Goal: Task Accomplishment & Management: Use online tool/utility

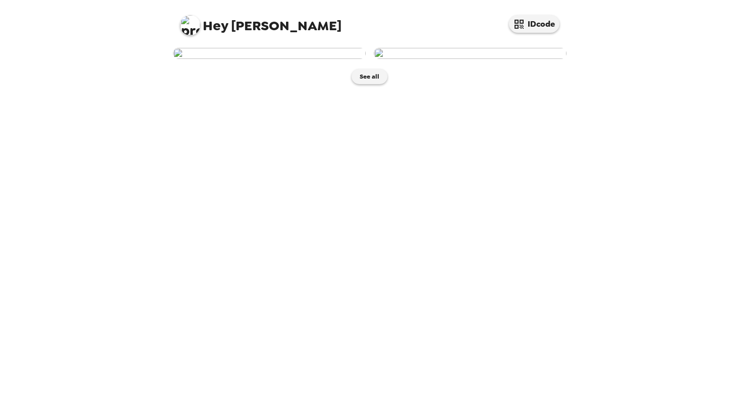
click at [270, 59] on img at bounding box center [269, 53] width 193 height 11
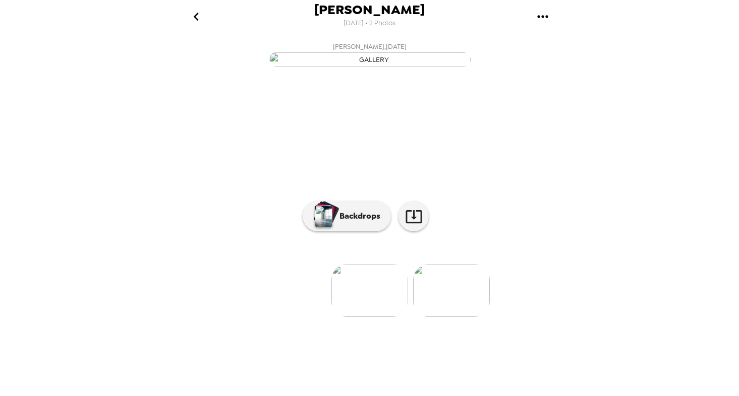
scroll to position [32, 0]
drag, startPoint x: 394, startPoint y: 355, endPoint x: 332, endPoint y: 283, distance: 94.4
click at [332, 222] on div "button" at bounding box center [325, 212] width 20 height 19
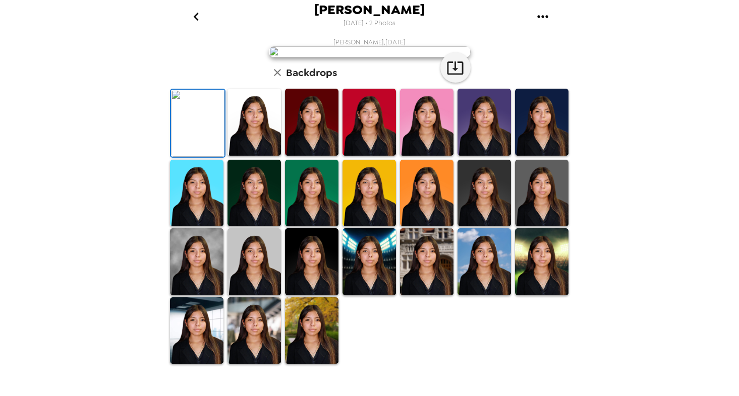
scroll to position [151, 0]
drag, startPoint x: 332, startPoint y: 283, endPoint x: 477, endPoint y: 289, distance: 145.3
click at [477, 227] on img at bounding box center [483, 193] width 53 height 67
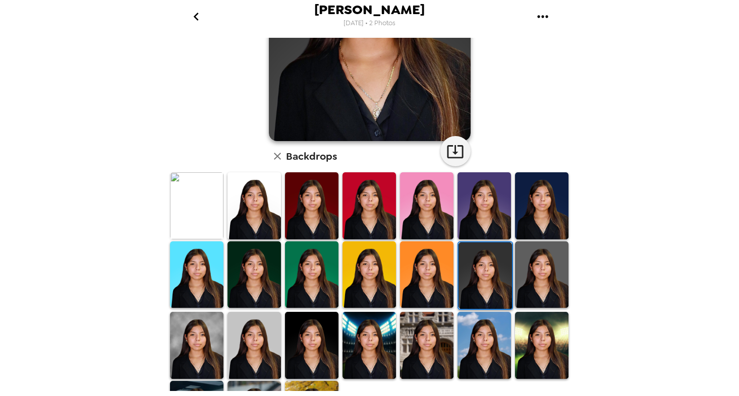
scroll to position [158, 0]
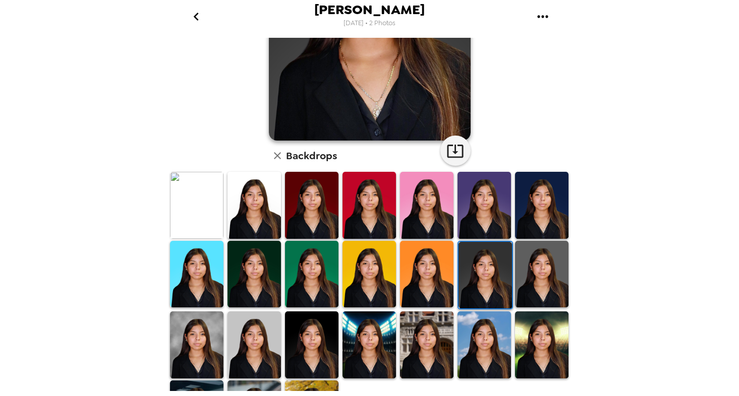
click at [323, 343] on img at bounding box center [311, 345] width 53 height 67
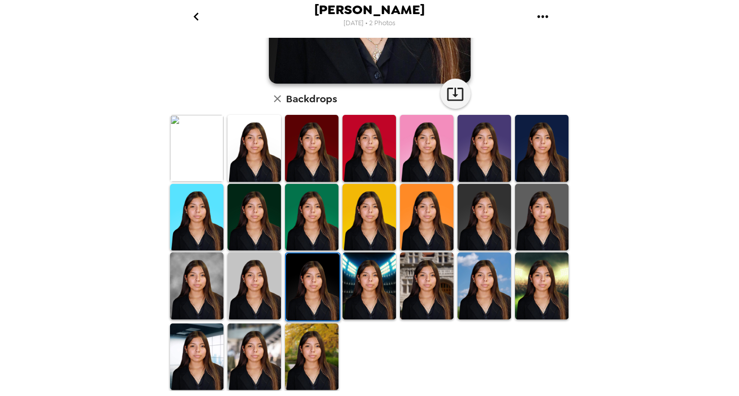
scroll to position [215, 0]
click at [486, 208] on img at bounding box center [483, 217] width 53 height 67
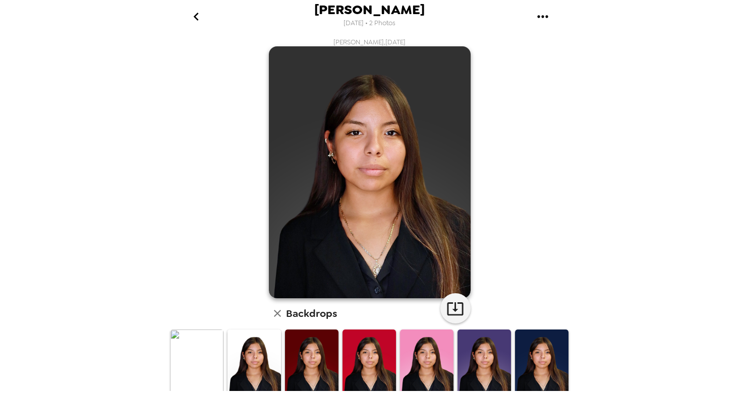
scroll to position [0, 0]
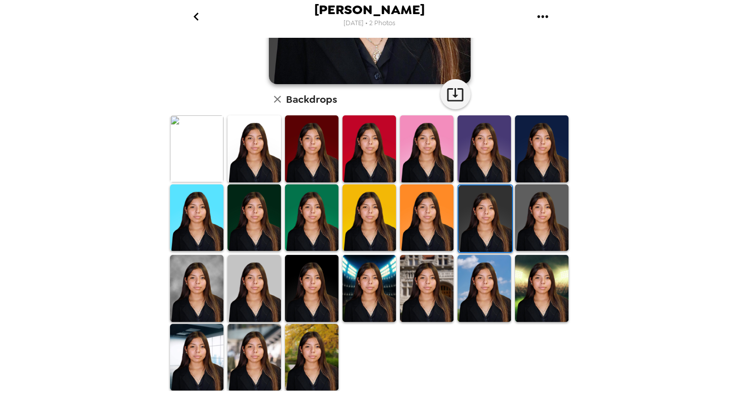
drag, startPoint x: 477, startPoint y: 289, endPoint x: 302, endPoint y: 295, distance: 175.0
click at [302, 295] on img at bounding box center [311, 288] width 53 height 67
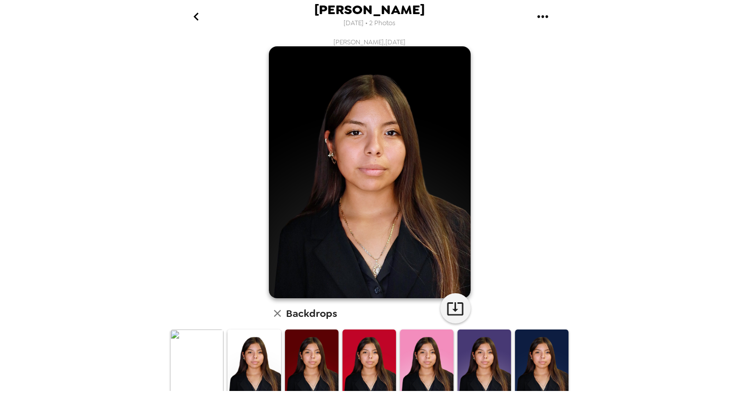
click at [352, 182] on img at bounding box center [370, 172] width 202 height 252
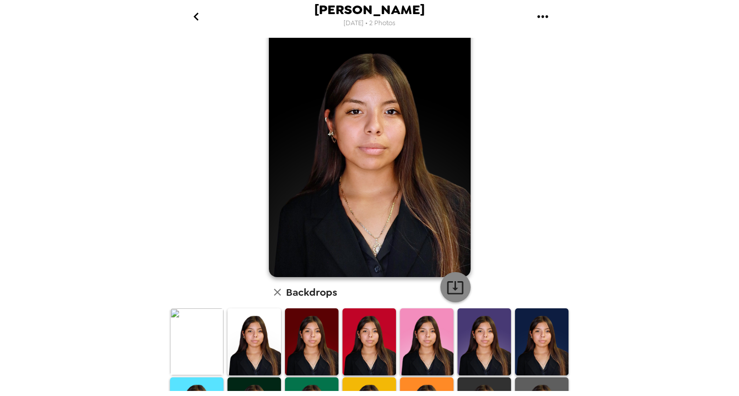
drag, startPoint x: 302, startPoint y: 295, endPoint x: 450, endPoint y: 293, distance: 147.2
click at [450, 293] on icon "button" at bounding box center [455, 287] width 16 height 13
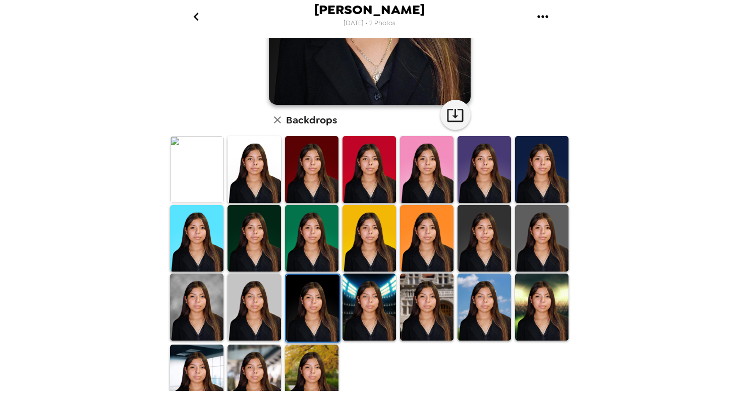
scroll to position [195, 0]
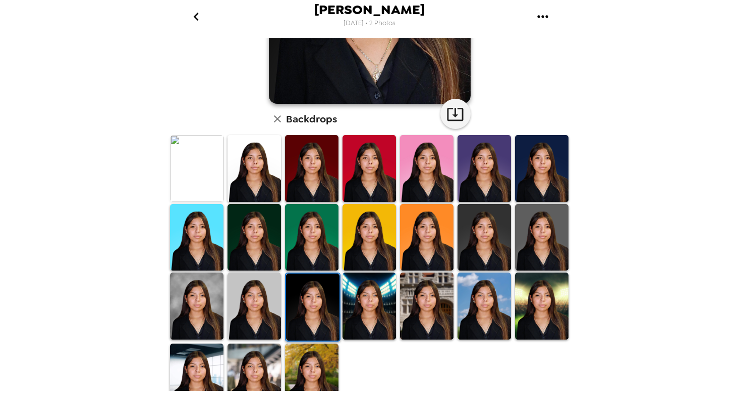
click at [414, 294] on img at bounding box center [426, 306] width 53 height 67
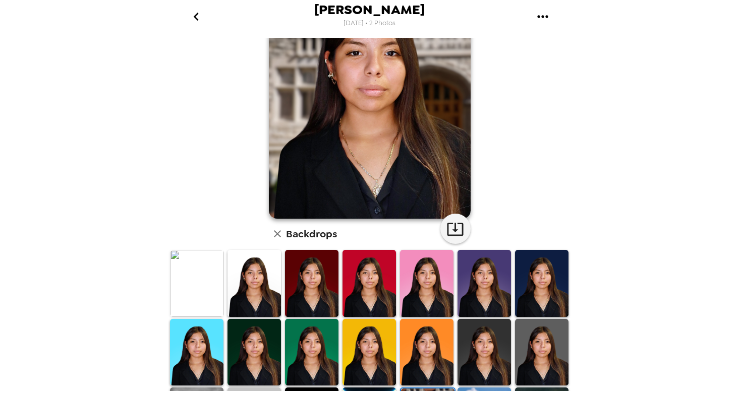
scroll to position [0, 0]
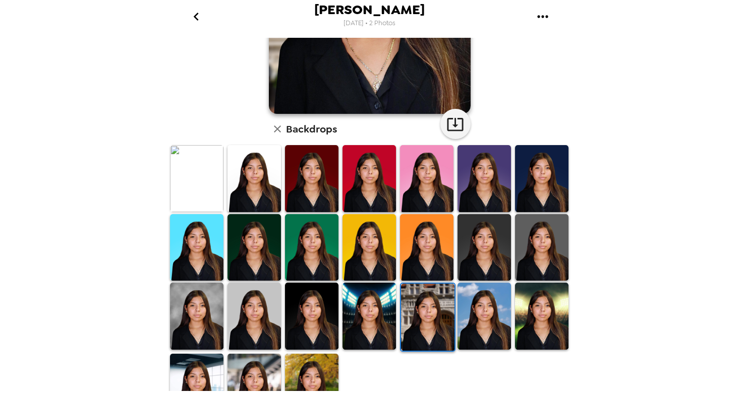
click at [470, 317] on img at bounding box center [483, 316] width 53 height 67
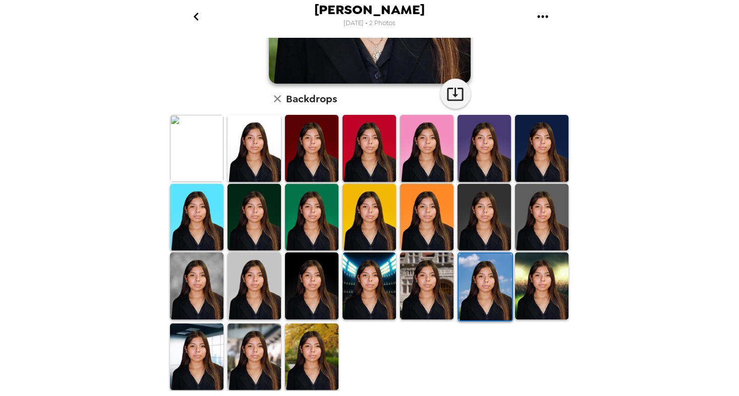
click at [531, 297] on img at bounding box center [541, 286] width 53 height 67
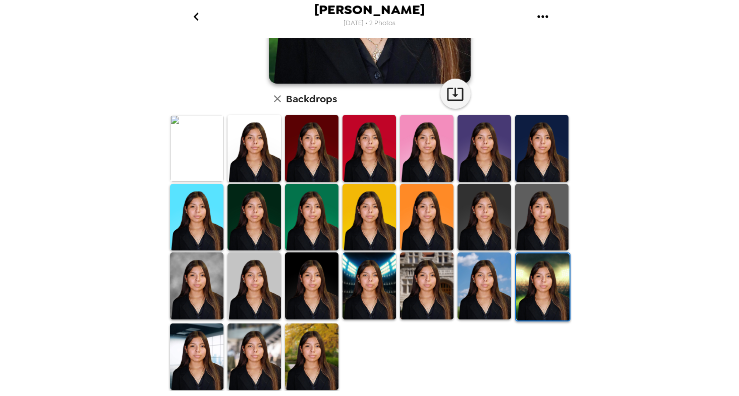
click at [242, 366] on img at bounding box center [253, 357] width 53 height 67
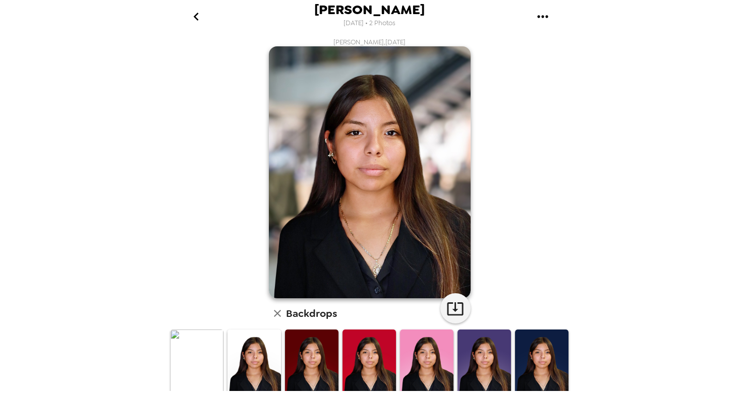
click at [200, 19] on icon "go back" at bounding box center [196, 17] width 16 height 16
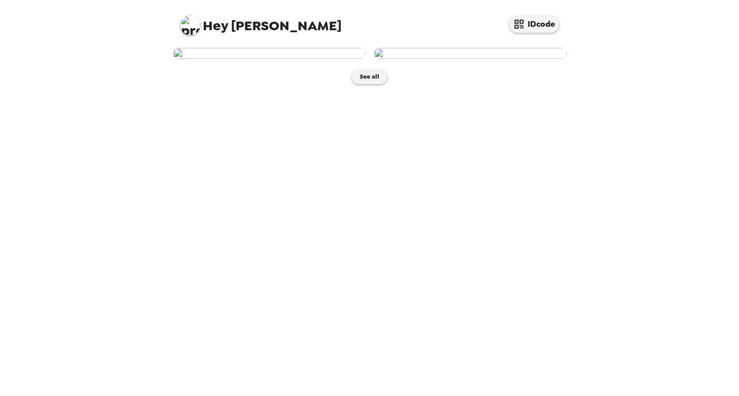
click at [467, 59] on img at bounding box center [470, 53] width 193 height 11
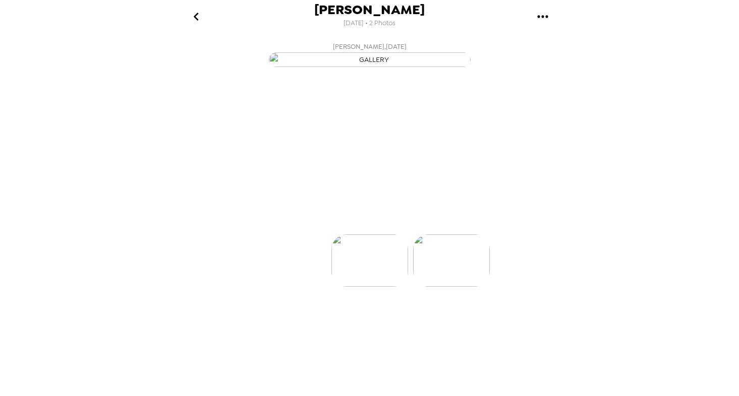
scroll to position [0, 81]
click at [201, 15] on icon "go back" at bounding box center [196, 17] width 16 height 16
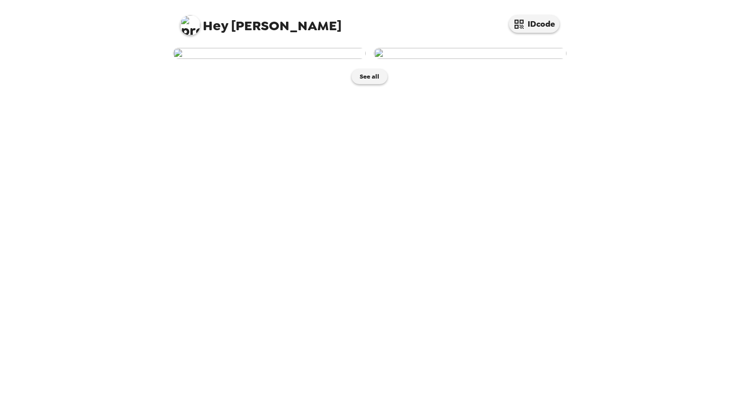
click at [269, 59] on img at bounding box center [269, 53] width 193 height 11
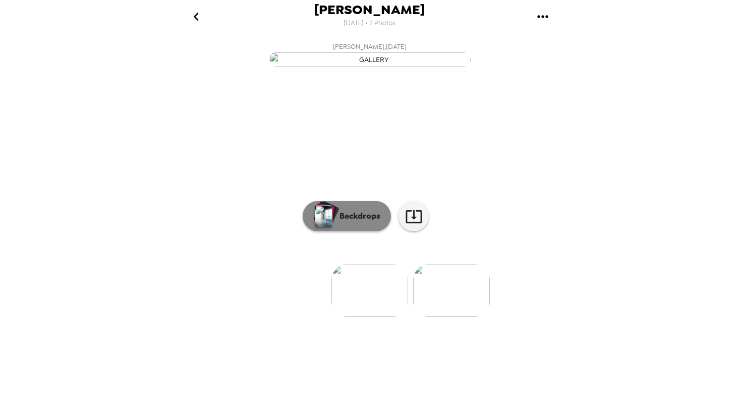
scroll to position [33, 0]
click at [346, 222] on p "Backdrops" at bounding box center [357, 216] width 46 height 12
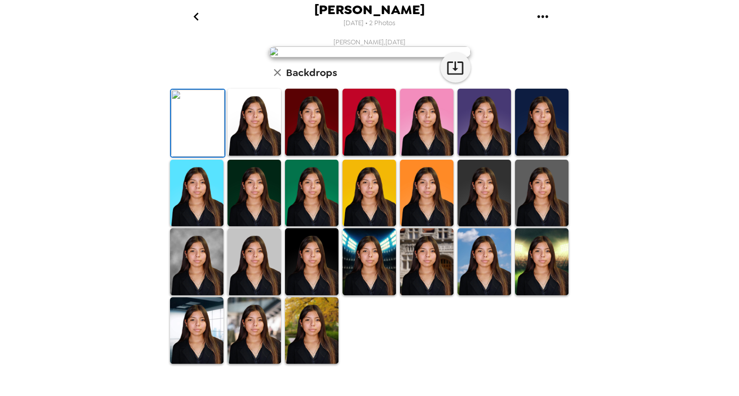
click at [267, 349] on img at bounding box center [253, 330] width 53 height 67
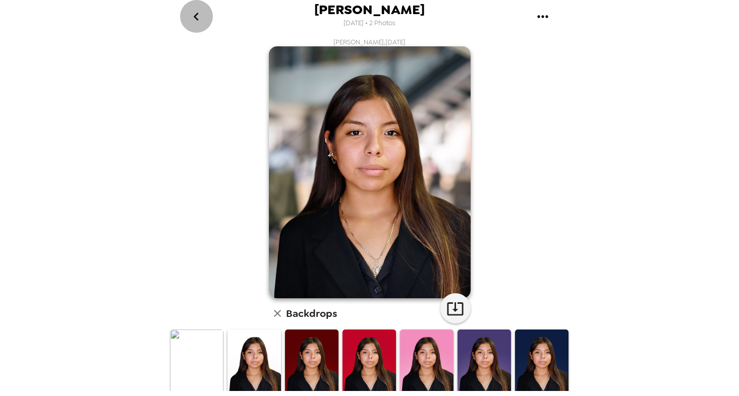
click at [196, 19] on icon "go back" at bounding box center [196, 17] width 16 height 16
